Goal: Find contact information: Find contact information

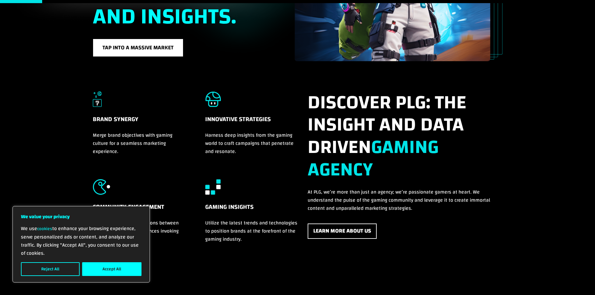
scroll to position [156, 0]
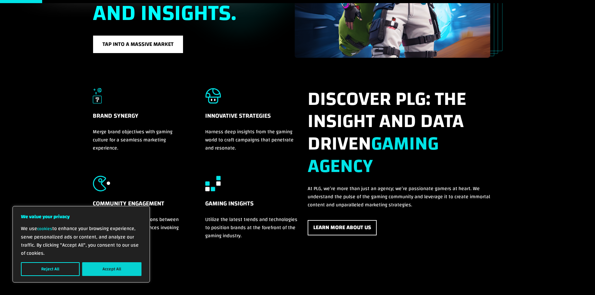
click at [117, 271] on button "Accept All" at bounding box center [111, 269] width 59 height 14
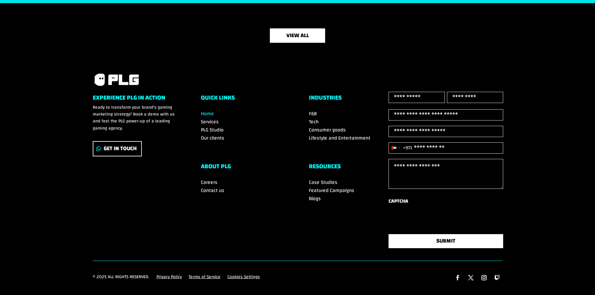
scroll to position [2168, 0]
click at [207, 186] on span "Contact us" at bounding box center [212, 190] width 23 height 9
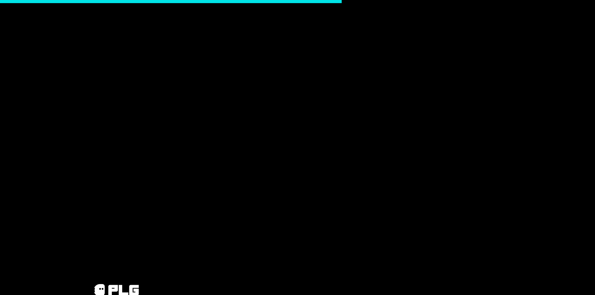
scroll to position [323, 0]
